Goal: Entertainment & Leisure: Consume media (video, audio)

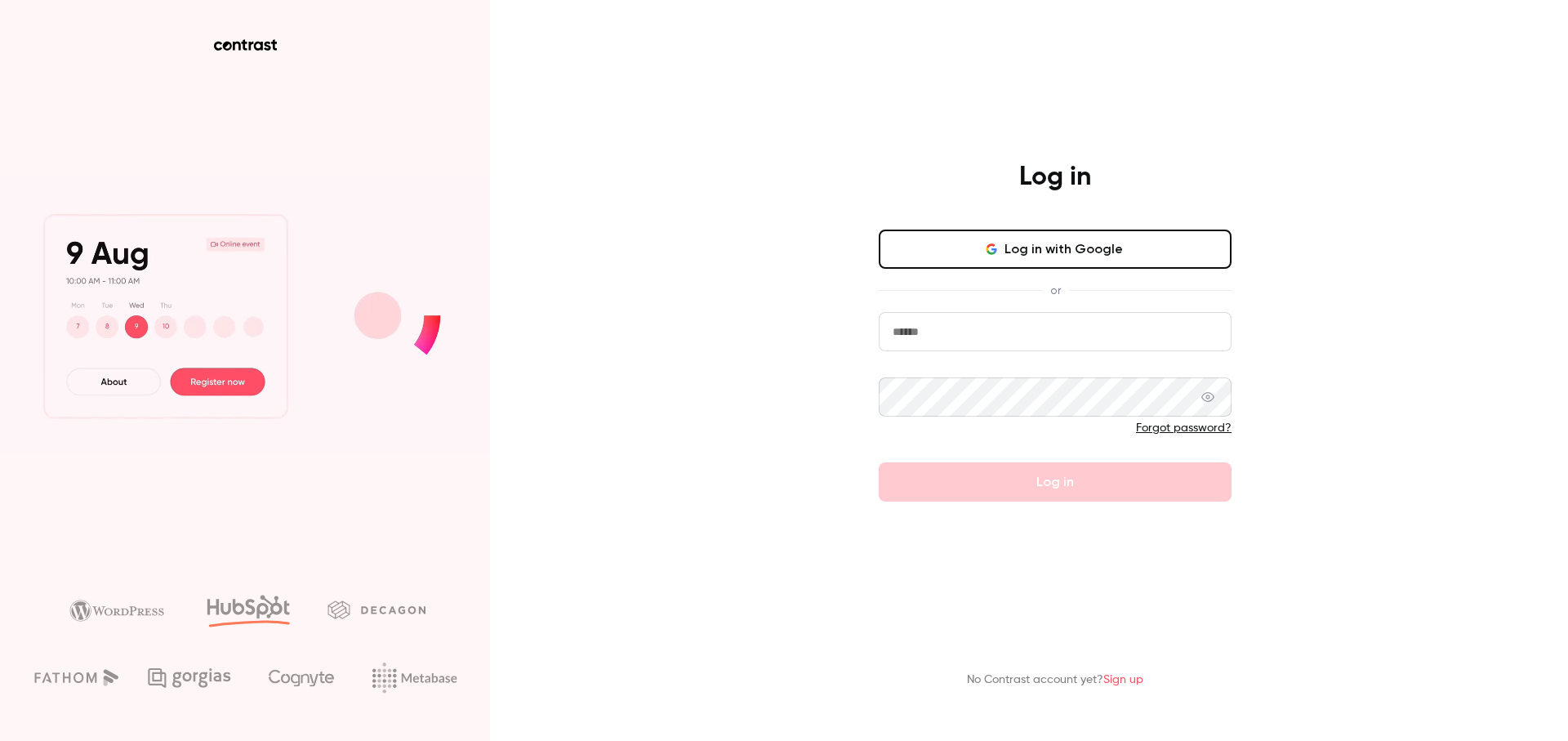
click at [1036, 249] on button "Log in with Google" at bounding box center [1055, 249] width 353 height 39
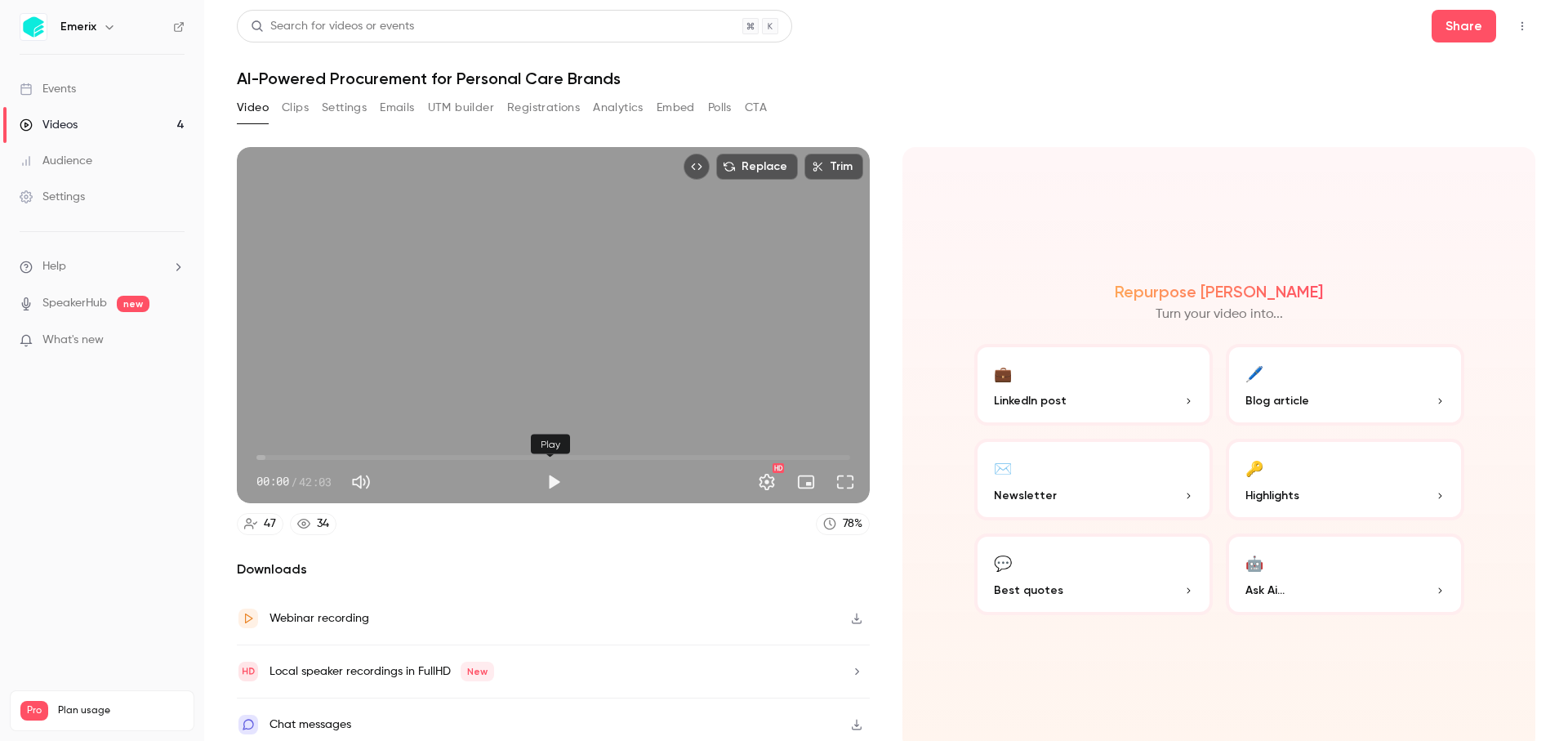
click at [547, 476] on button "Play" at bounding box center [553, 482] width 33 height 33
type input "*****"
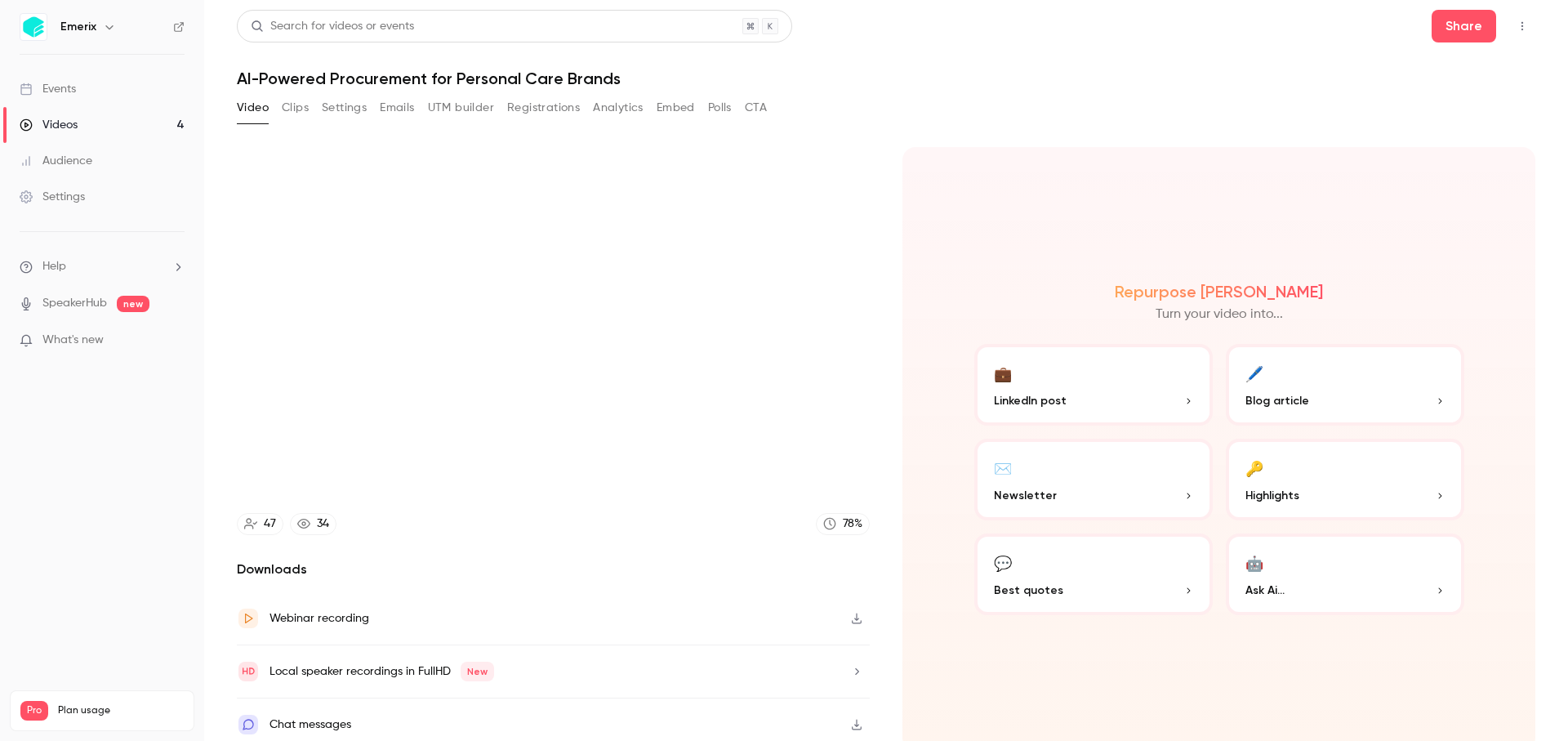
type input "****"
